Goal: Transaction & Acquisition: Book appointment/travel/reservation

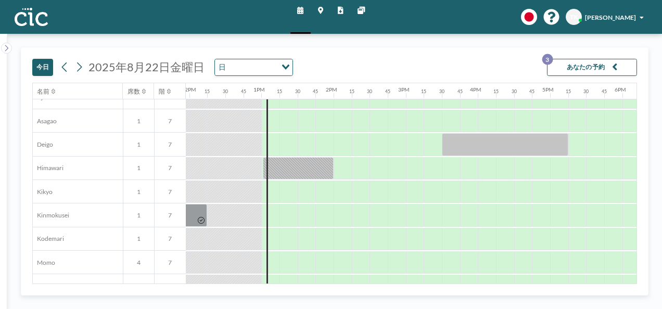
scroll to position [312, 862]
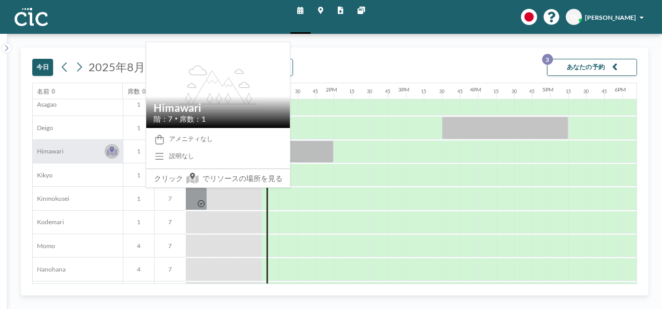
click at [110, 147] on icon at bounding box center [112, 151] width 10 height 9
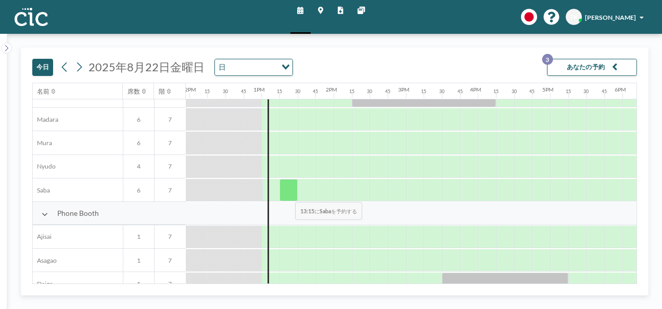
scroll to position [260, 862]
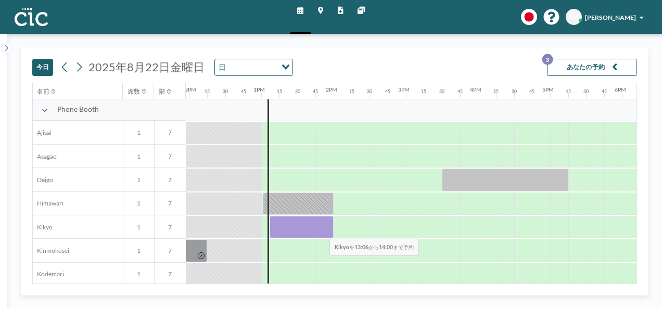
drag, startPoint x: 273, startPoint y: 224, endPoint x: 321, endPoint y: 229, distance: 49.2
click at [321, 229] on div at bounding box center [301, 227] width 64 height 22
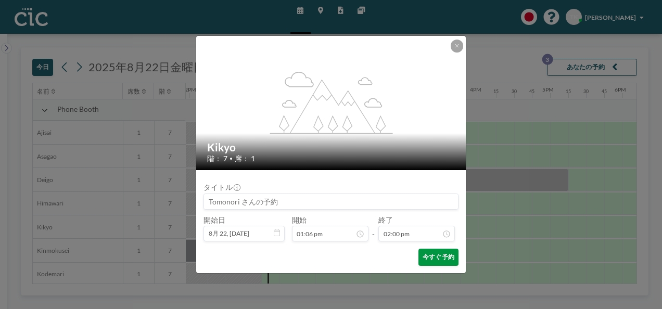
scroll to position [961, 0]
click at [440, 259] on button "今すぐ予約" at bounding box center [438, 257] width 40 height 17
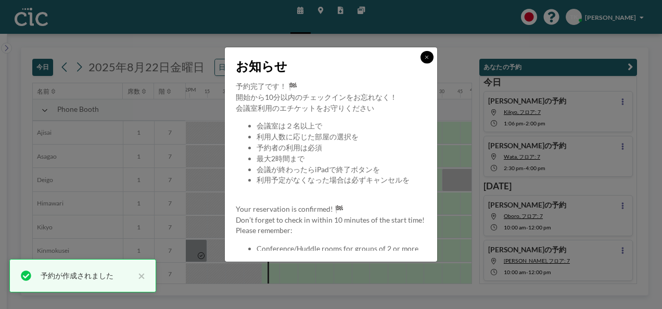
click at [429, 55] on icon at bounding box center [426, 57] width 4 height 5
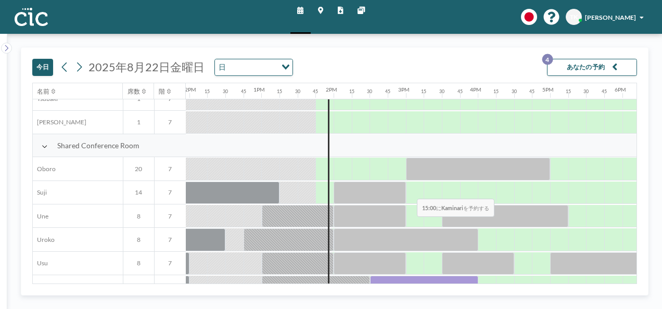
scroll to position [666, 862]
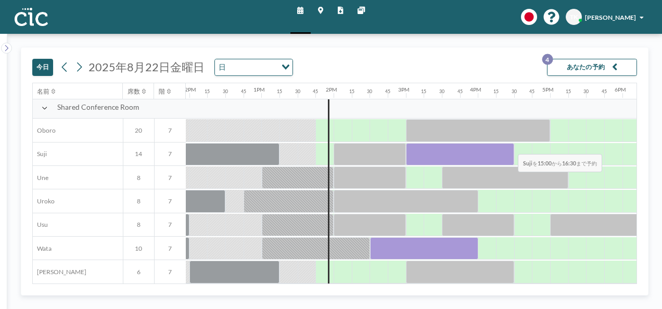
drag, startPoint x: 413, startPoint y: 159, endPoint x: 518, endPoint y: 147, distance: 105.3
click at [514, 147] on div at bounding box center [460, 154] width 108 height 22
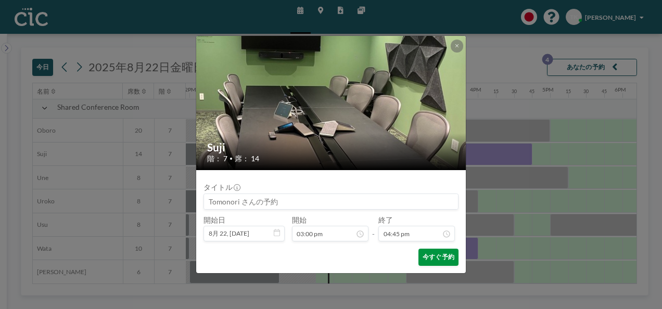
click at [449, 255] on button "今すぐ予約" at bounding box center [438, 257] width 40 height 17
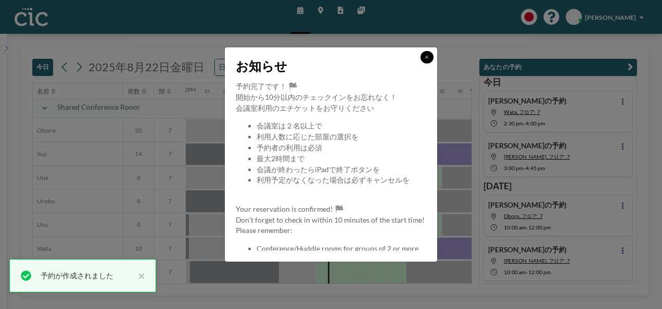
click at [426, 54] on button at bounding box center [426, 57] width 12 height 12
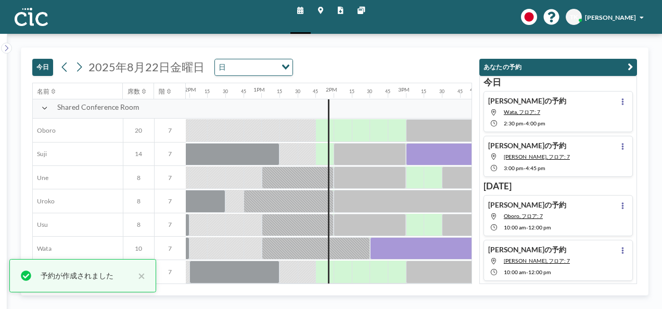
click at [410, 44] on div "[DATE] [DATE] 日 Loading... 名前 席数 階 12AM 15 30 45 1AM 15 30 45 2AM 15 30 45 3AM …" at bounding box center [334, 171] width 654 height 275
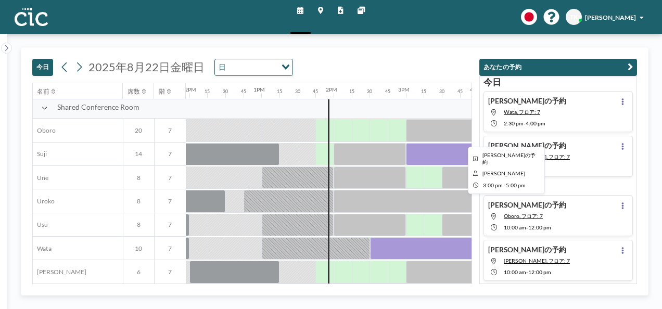
click at [439, 126] on div at bounding box center [478, 130] width 144 height 22
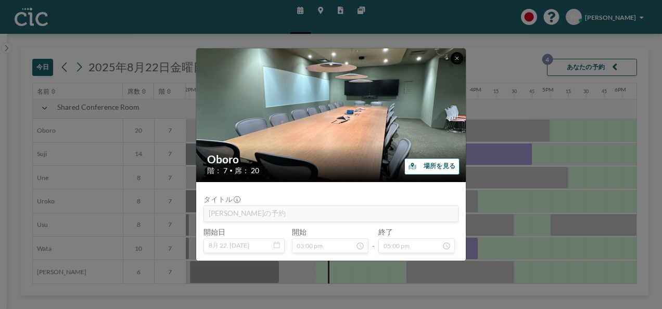
click at [455, 61] on icon at bounding box center [457, 58] width 4 height 5
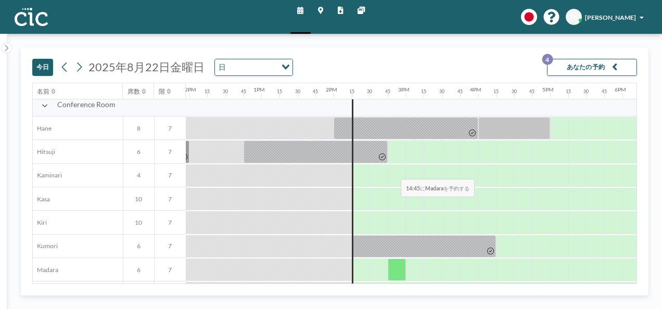
scroll to position [0, 862]
